Goal: Information Seeking & Learning: Learn about a topic

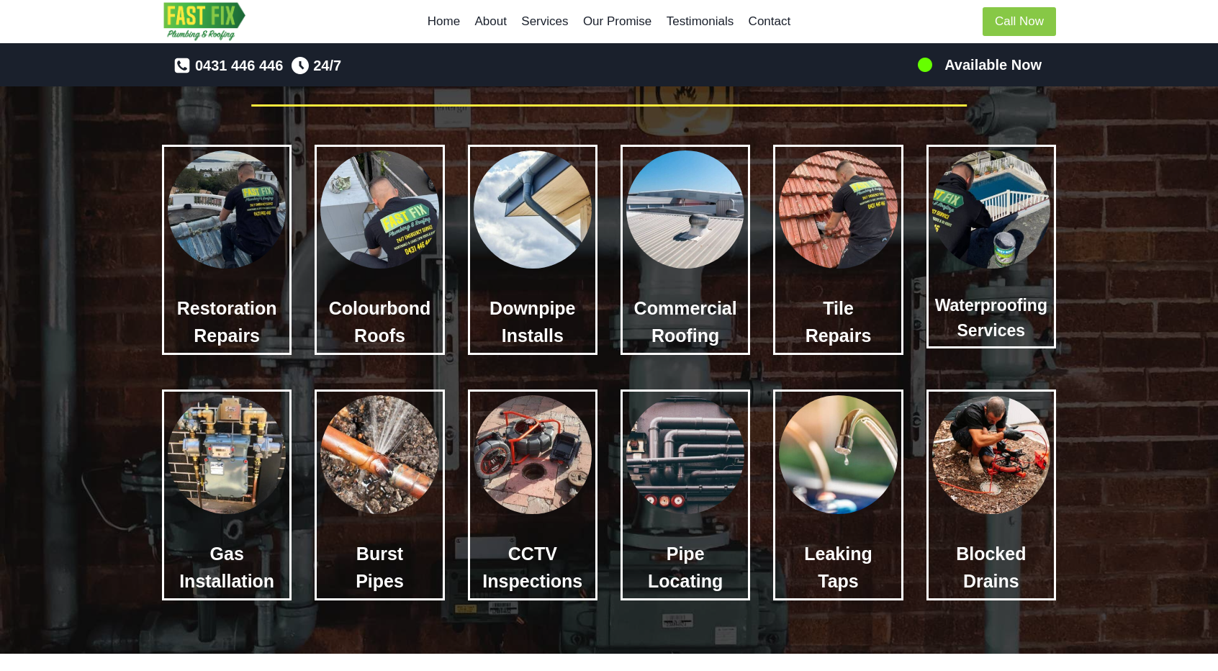
scroll to position [864, 0]
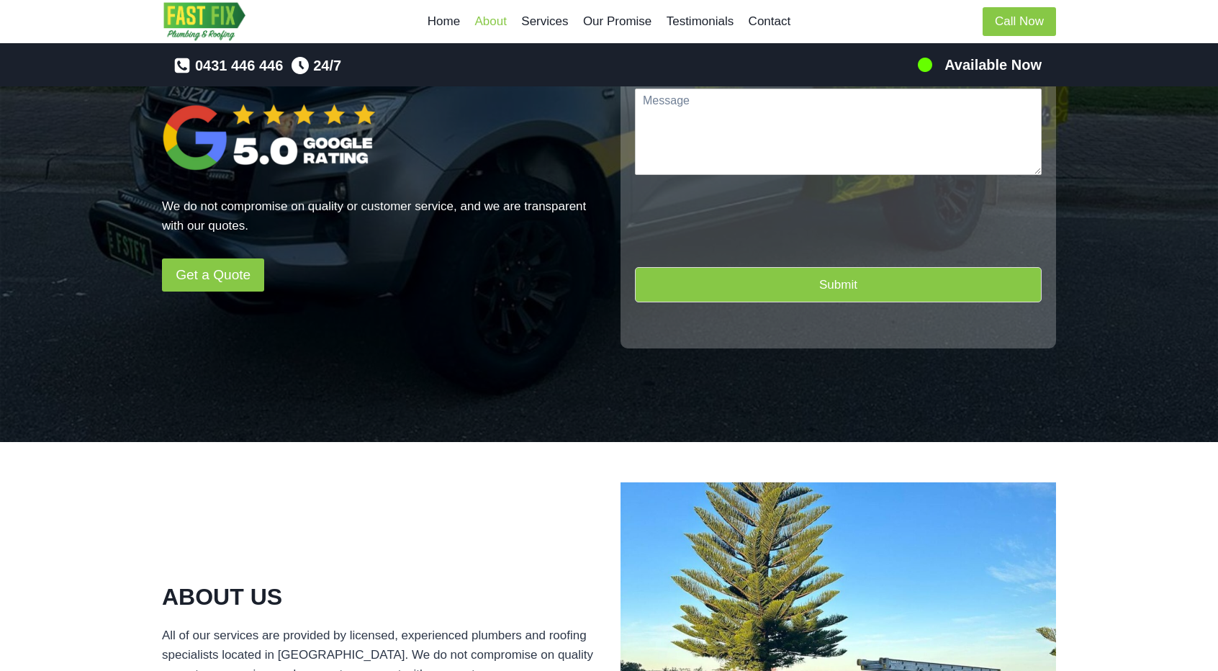
click at [491, 24] on link "About" at bounding box center [490, 21] width 47 height 35
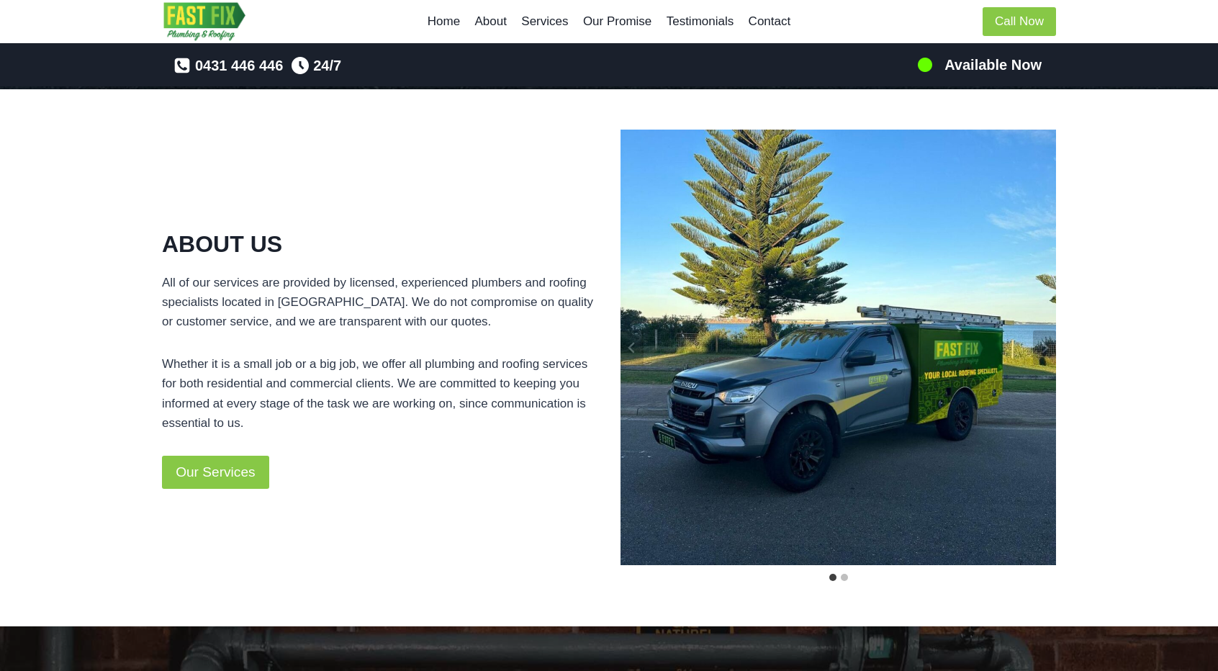
scroll to position [716, 0]
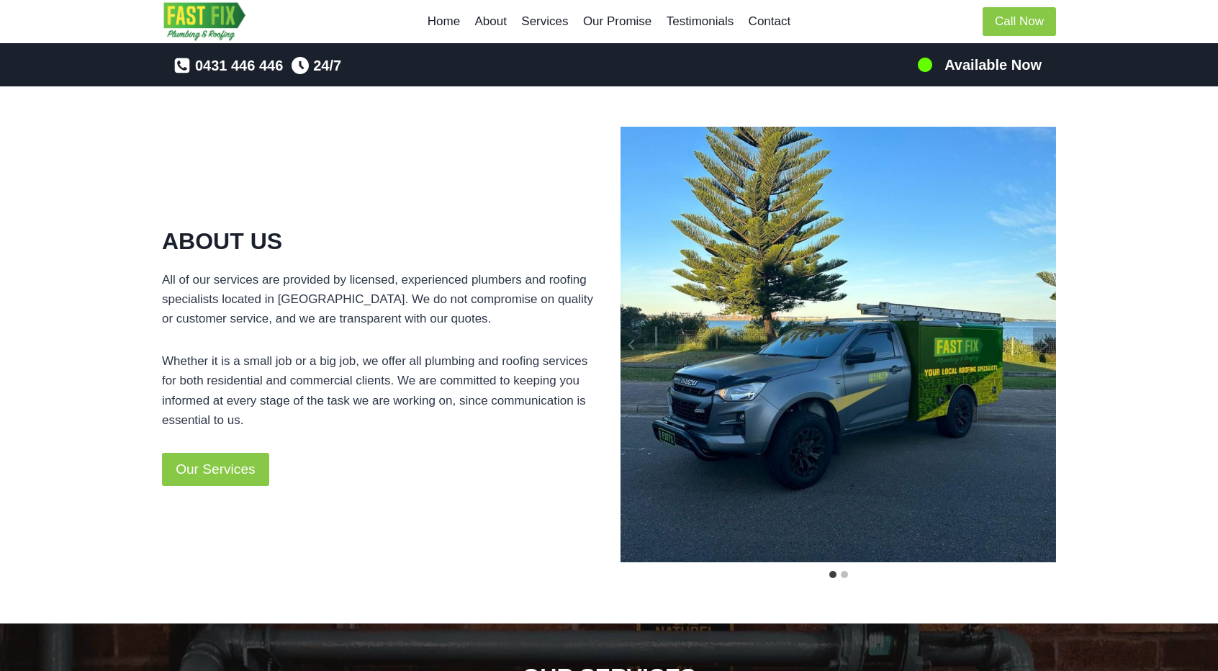
click at [538, 330] on div "ABOUT US All of our services are provided by licensed, experienced plumbers and…" at bounding box center [379, 355] width 435 height 262
drag, startPoint x: 537, startPoint y: 336, endPoint x: 521, endPoint y: 345, distance: 18.0
click at [521, 345] on div "ABOUT US All of our services are provided by licensed, experienced plumbers and…" at bounding box center [379, 355] width 435 height 262
click at [521, 349] on div "ABOUT US All of our services are provided by licensed, experienced plumbers and…" at bounding box center [379, 355] width 435 height 262
click at [514, 352] on p "Whether it is a small job or a big job, we offer all plumbing and roofing servi…" at bounding box center [379, 390] width 435 height 78
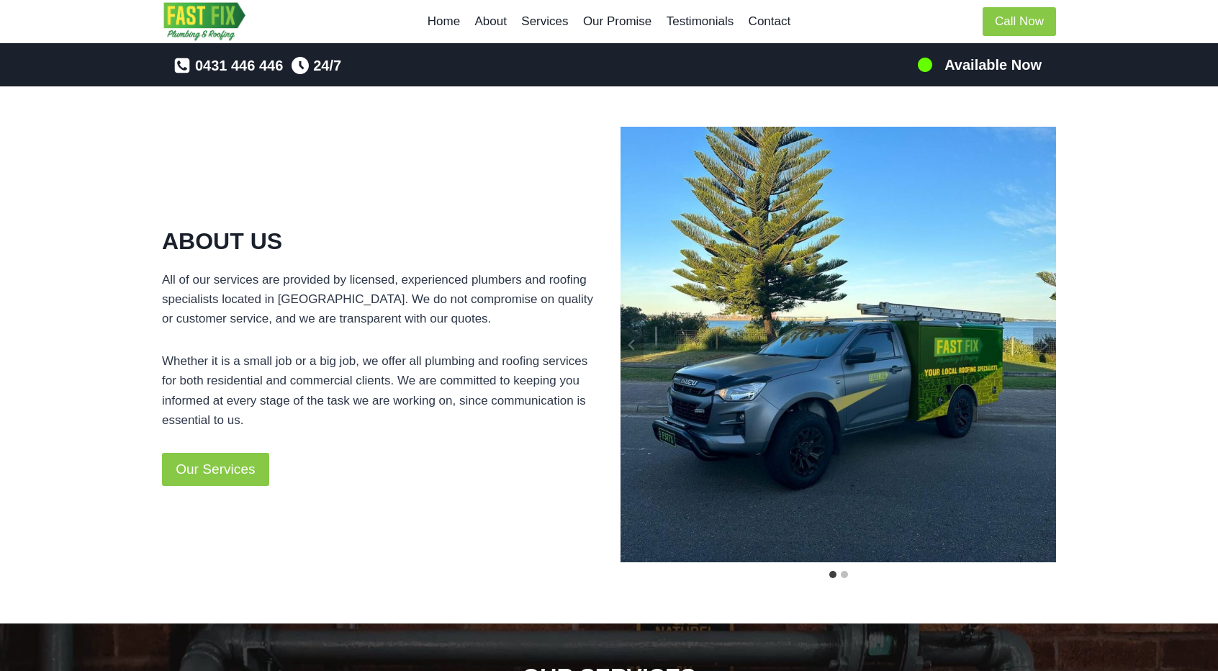
click at [510, 359] on p "Whether it is a small job or a big job, we offer all plumbing and roofing servi…" at bounding box center [379, 390] width 435 height 78
click at [509, 360] on p "Whether it is a small job or a big job, we offer all plumbing and roofing servi…" at bounding box center [379, 390] width 435 height 78
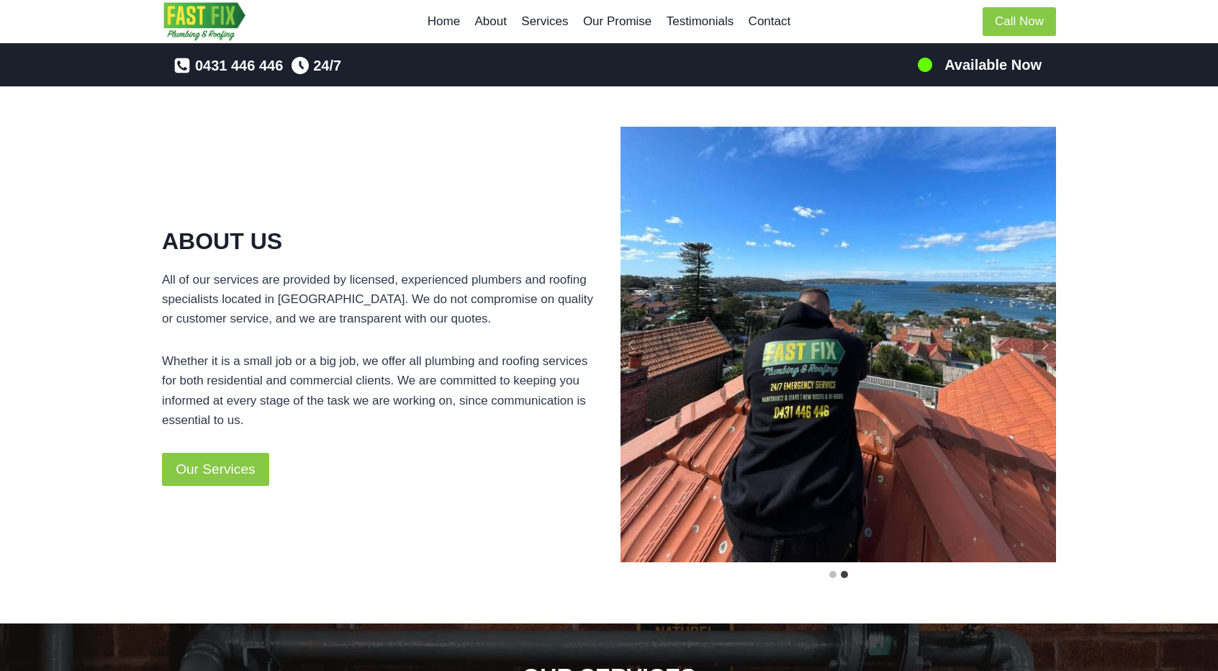
click at [507, 364] on p "Whether it is a small job or a big job, we offer all plumbing and roofing servi…" at bounding box center [379, 390] width 435 height 78
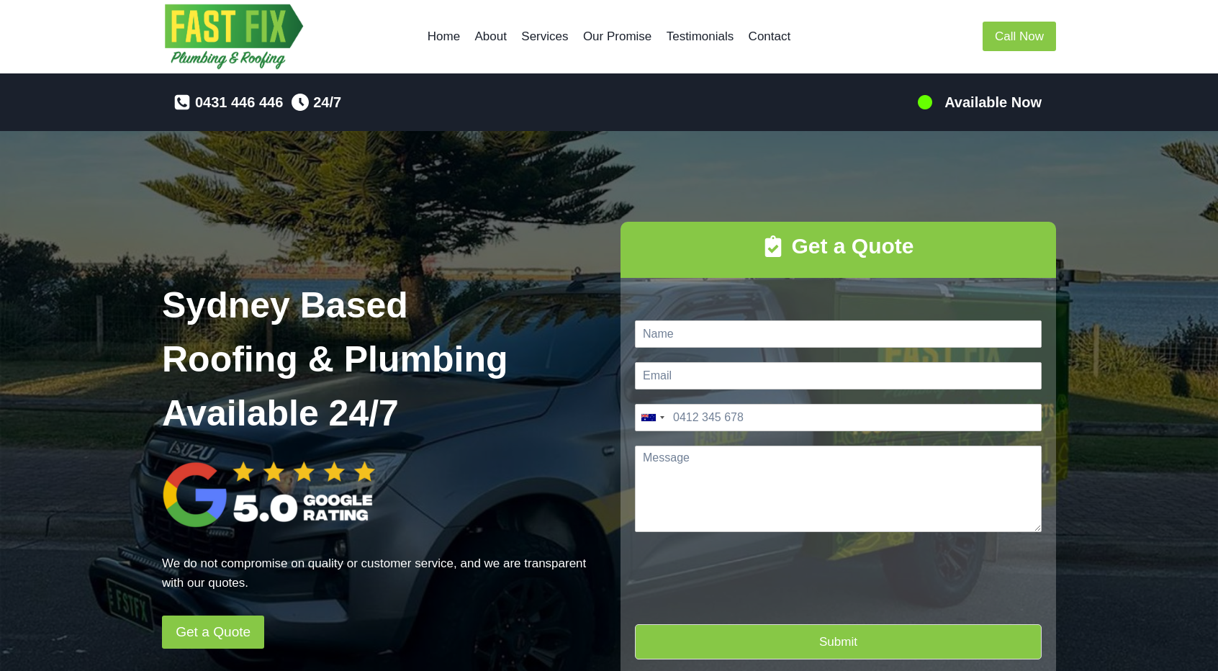
scroll to position [0, 0]
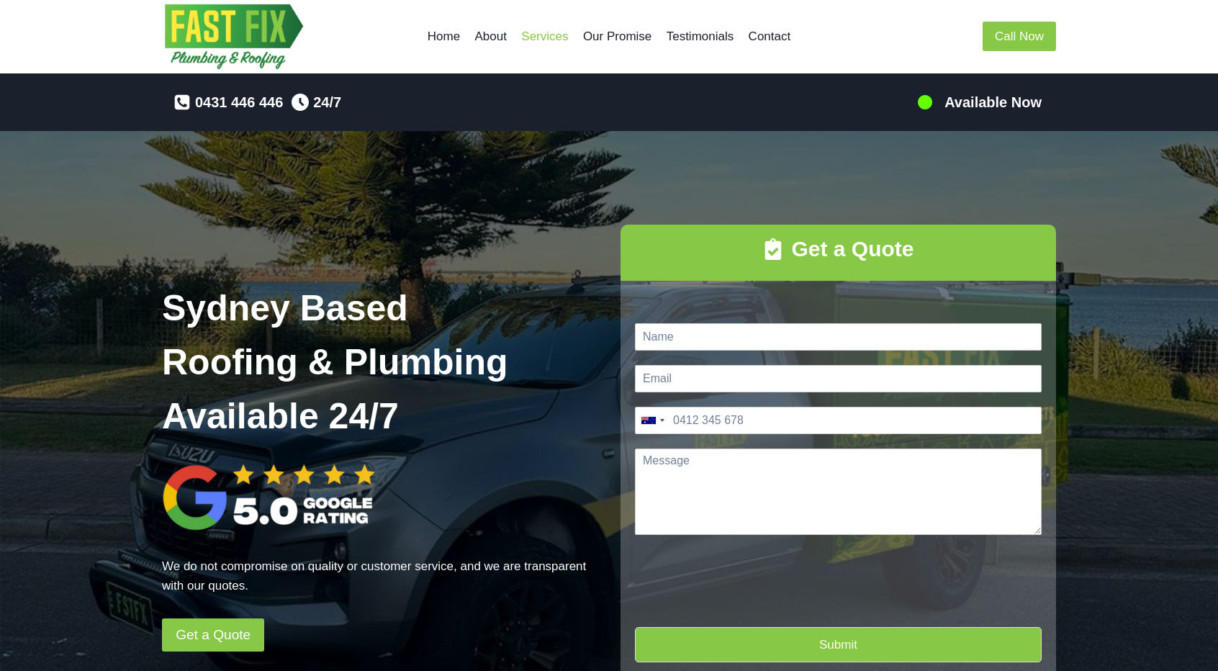
click at [549, 34] on link "Services" at bounding box center [545, 36] width 62 height 35
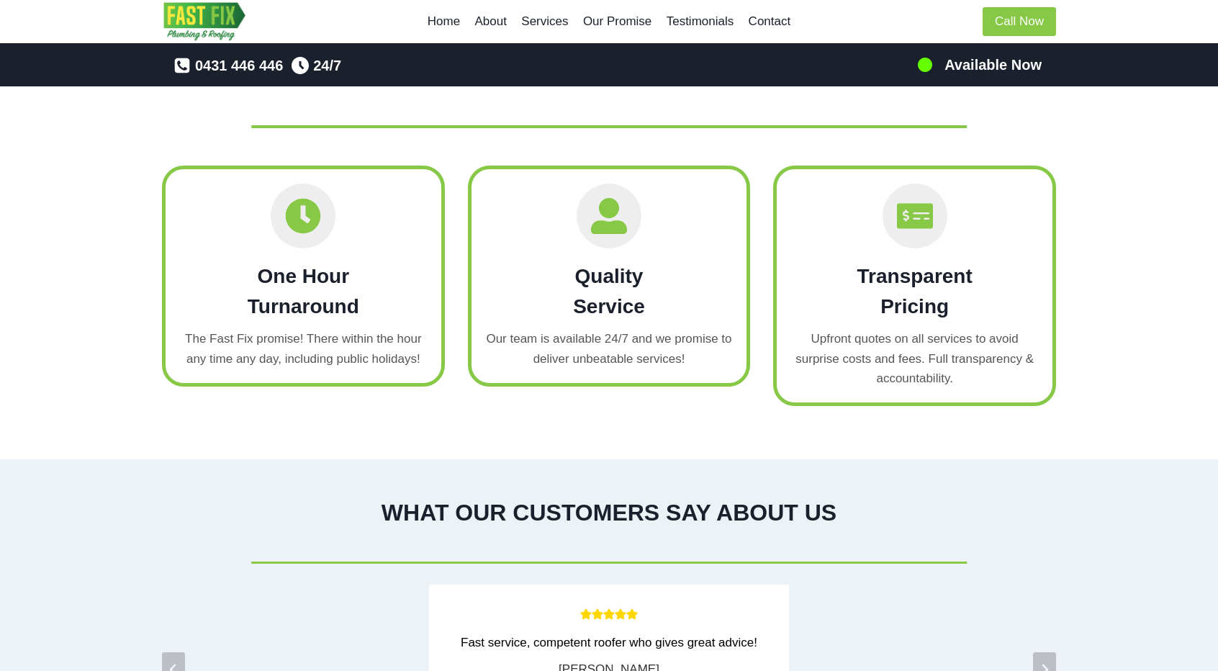
scroll to position [1999, 0]
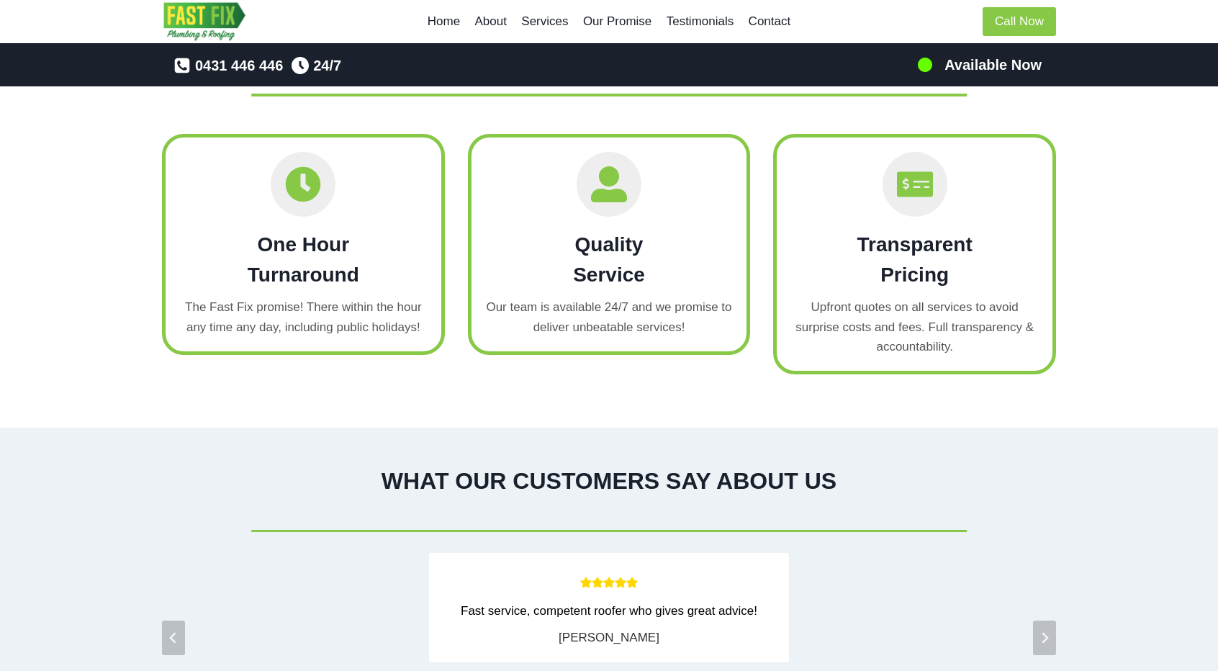
click at [1088, 145] on div "THE FAST FIX PROMISE One Hour Turnaround The Fast Fix promise! There within the…" at bounding box center [609, 209] width 1218 height 436
click at [1088, 144] on div "THE FAST FIX PROMISE One Hour Turnaround The Fast Fix promise! There within the…" at bounding box center [609, 209] width 1218 height 436
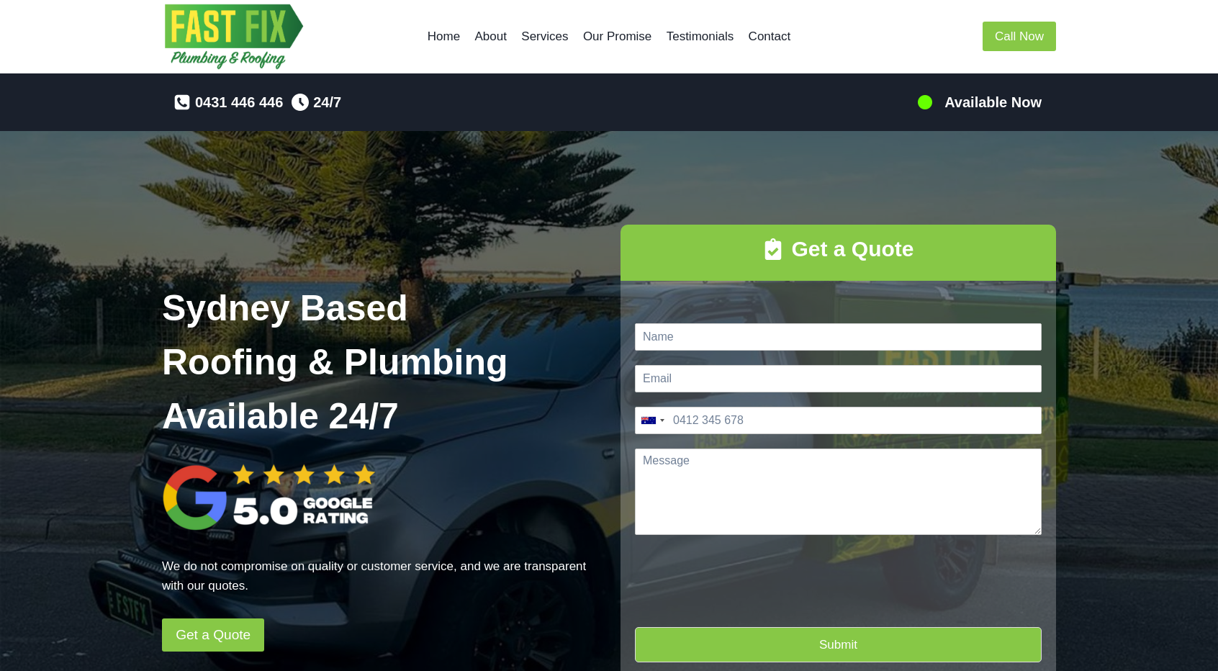
scroll to position [0, 0]
drag, startPoint x: 540, startPoint y: 284, endPoint x: 520, endPoint y: 276, distance: 21.9
drag, startPoint x: 520, startPoint y: 276, endPoint x: 518, endPoint y: 250, distance: 25.3
click at [518, 250] on div "Sydney Based Roofing & Plumbing Available [DATE] do not compromise on quality o…" at bounding box center [379, 467] width 435 height 484
drag, startPoint x: 518, startPoint y: 250, endPoint x: 533, endPoint y: 224, distance: 30.6
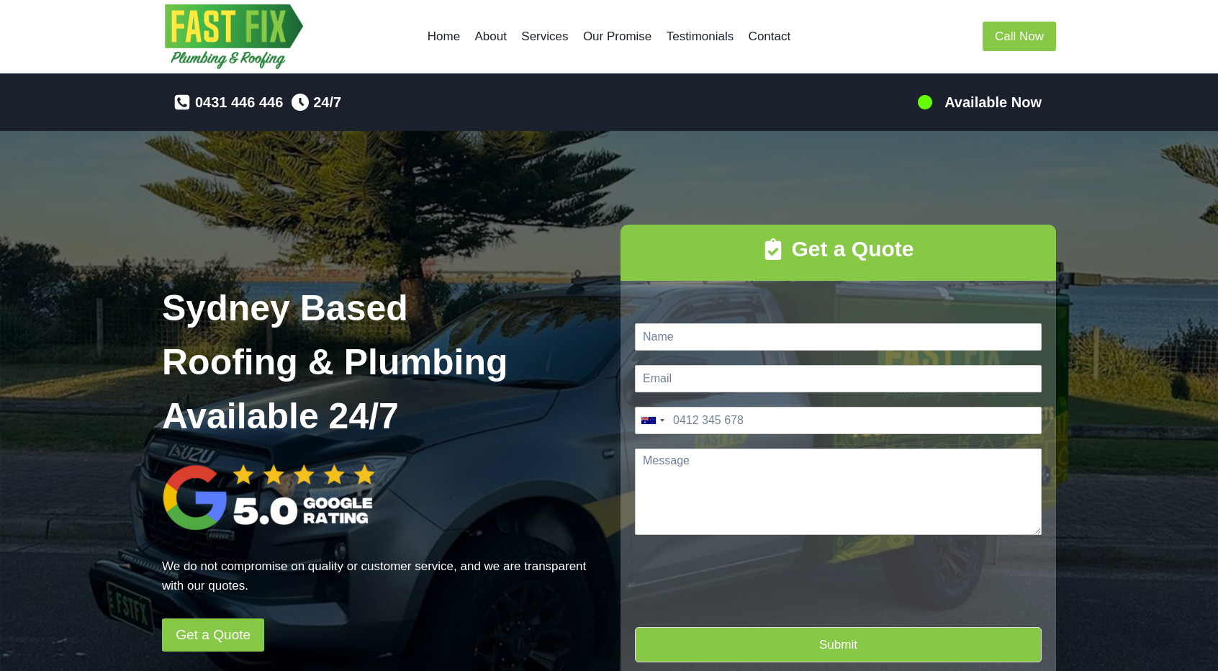
drag, startPoint x: 533, startPoint y: 224, endPoint x: 559, endPoint y: 195, distance: 39.2
click at [559, 195] on div "Sydney Based Roofing & Plumbing Available [DATE] do not compromise on quality o…" at bounding box center [609, 466] width 929 height 671
click at [596, 178] on div "Sydney Based Roofing & Plumbing Available [DATE] do not compromise on quality o…" at bounding box center [609, 466] width 929 height 671
drag, startPoint x: 596, startPoint y: 178, endPoint x: 580, endPoint y: 170, distance: 17.7
click at [580, 171] on div "Sydney Based Roofing & Plumbing Available [DATE] do not compromise on quality o…" at bounding box center [609, 466] width 929 height 671
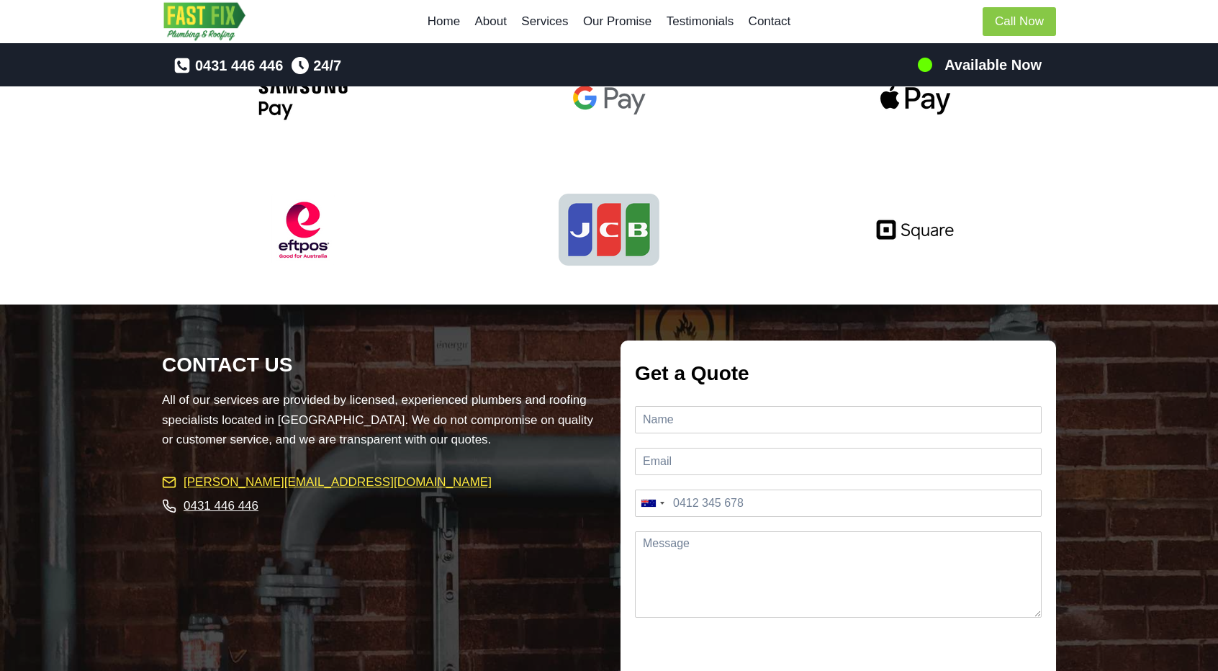
scroll to position [3383, 0]
